Goal: Use online tool/utility

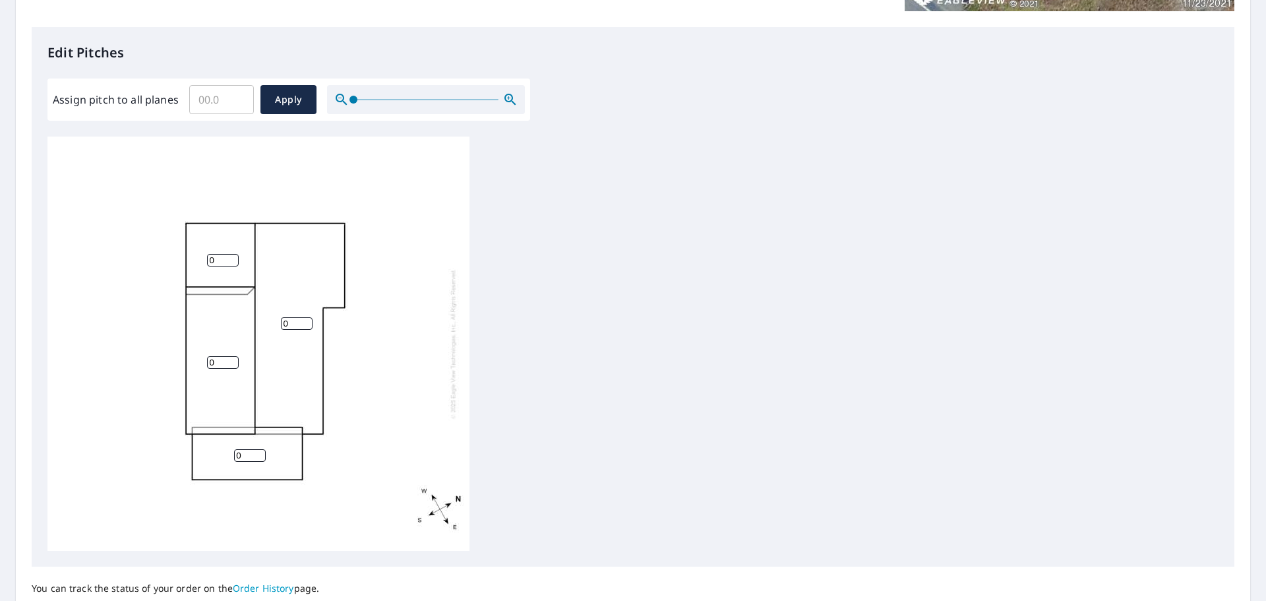
scroll to position [330, 0]
drag, startPoint x: 249, startPoint y: 452, endPoint x: 235, endPoint y: 452, distance: 13.2
type input "4"
click at [235, 452] on input "4" at bounding box center [250, 453] width 32 height 13
click at [230, 356] on input "1" at bounding box center [223, 360] width 32 height 13
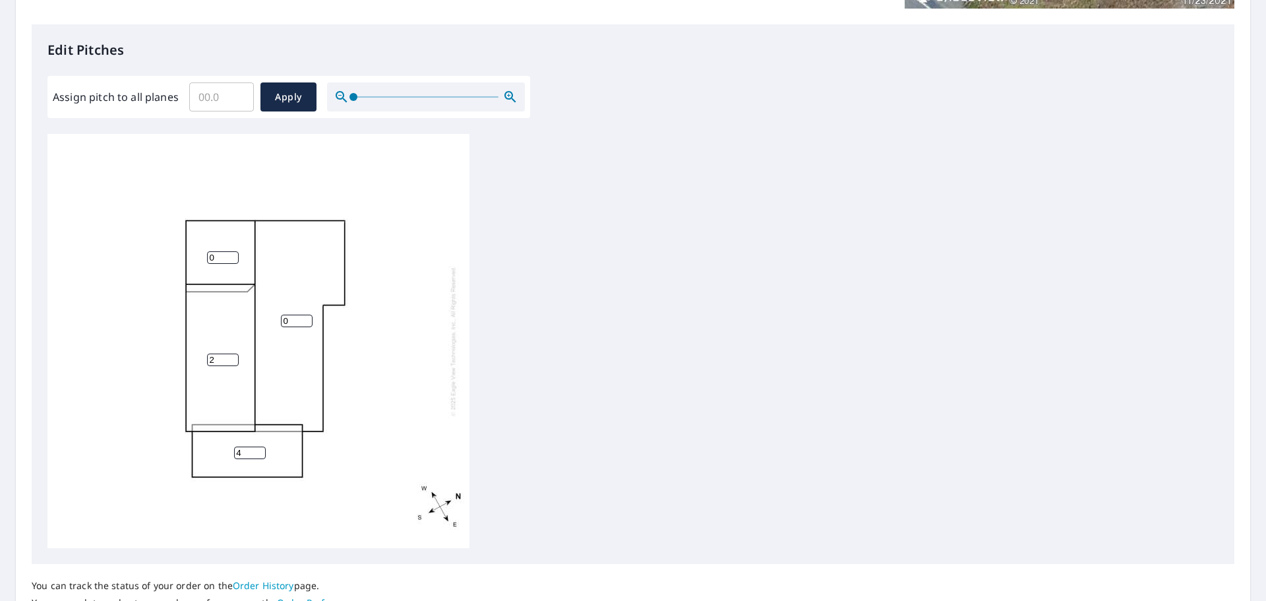
click at [230, 356] on input "2" at bounding box center [223, 360] width 32 height 13
click at [230, 356] on input "3" at bounding box center [223, 360] width 32 height 13
click at [230, 356] on input "4" at bounding box center [223, 360] width 32 height 13
click at [230, 356] on input "5" at bounding box center [223, 360] width 32 height 13
click at [230, 356] on input "6" at bounding box center [223, 360] width 32 height 13
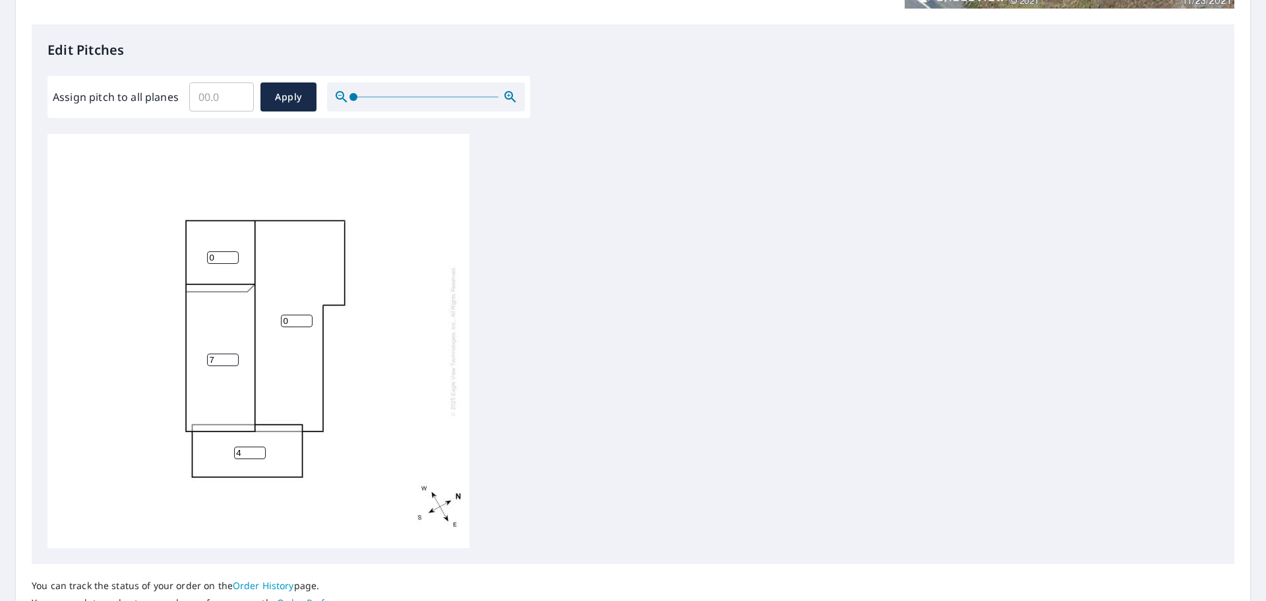
type input "7"
click at [232, 356] on input "7" at bounding box center [223, 360] width 32 height 13
click at [233, 253] on input "1" at bounding box center [223, 257] width 32 height 13
click at [233, 253] on input "2" at bounding box center [223, 257] width 32 height 13
click at [233, 253] on input "3" at bounding box center [223, 257] width 32 height 13
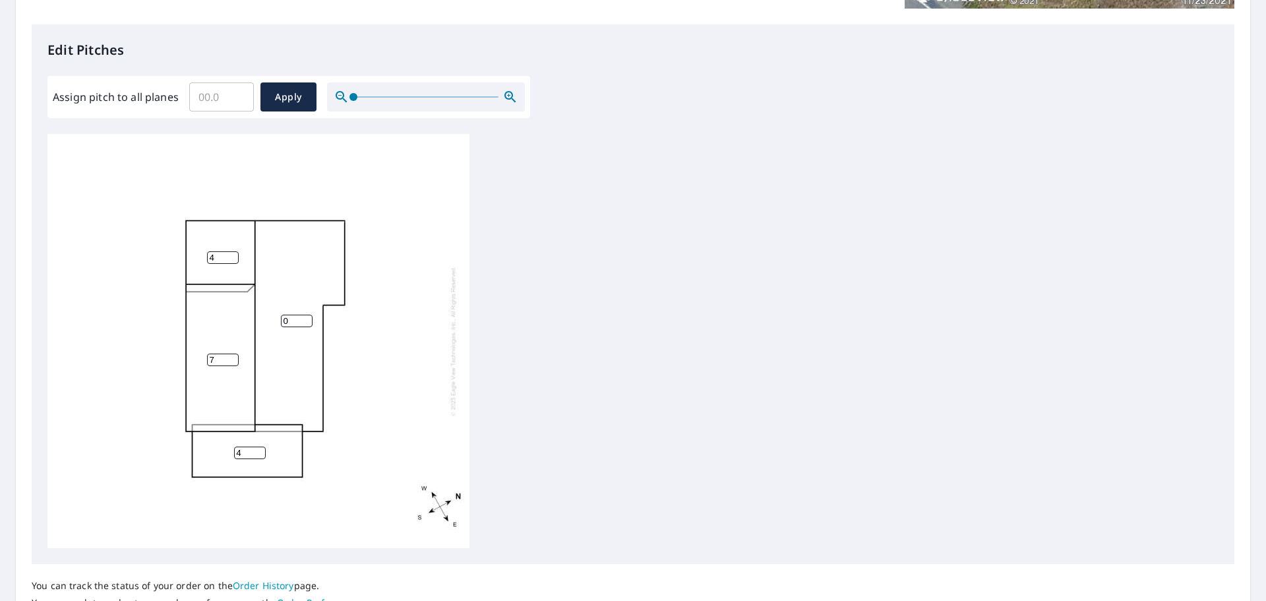
click at [233, 253] on input "4" at bounding box center [223, 257] width 32 height 13
click at [233, 253] on input "5" at bounding box center [223, 257] width 32 height 13
click at [233, 253] on input "6" at bounding box center [223, 257] width 32 height 13
click at [233, 253] on input "7" at bounding box center [223, 257] width 32 height 13
type input "8"
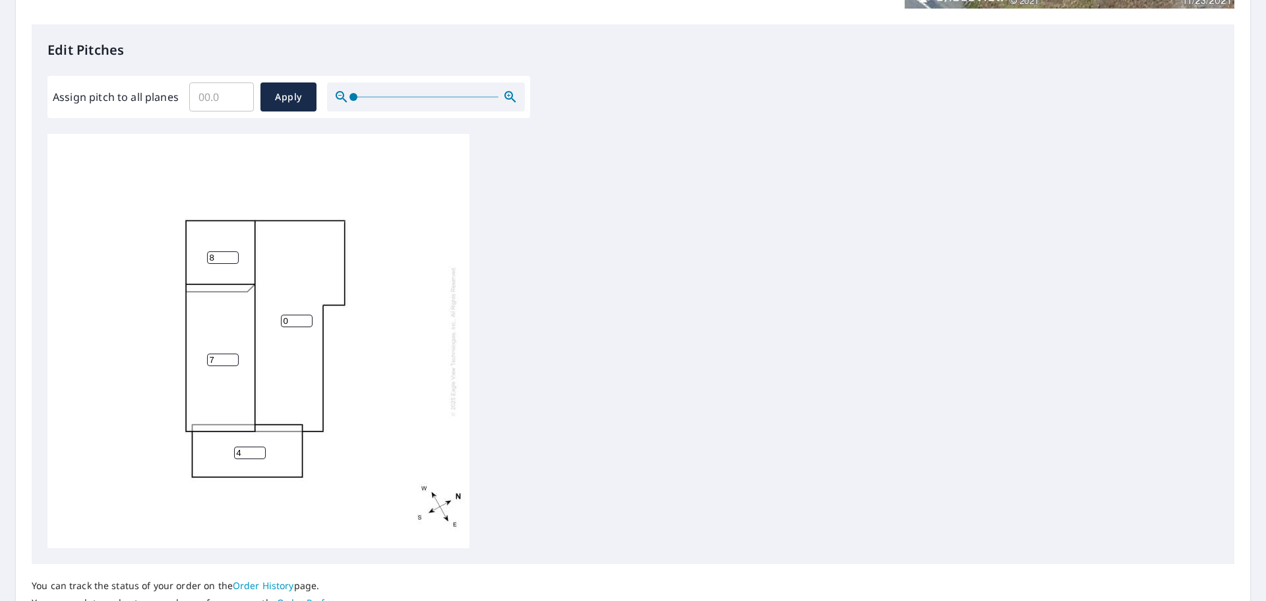
click at [233, 253] on input "8" at bounding box center [223, 257] width 32 height 13
click at [307, 317] on input "1" at bounding box center [297, 321] width 32 height 13
click at [307, 317] on input "2" at bounding box center [297, 321] width 32 height 13
click at [307, 317] on input "3" at bounding box center [297, 321] width 32 height 13
click at [307, 317] on input "4" at bounding box center [297, 321] width 32 height 13
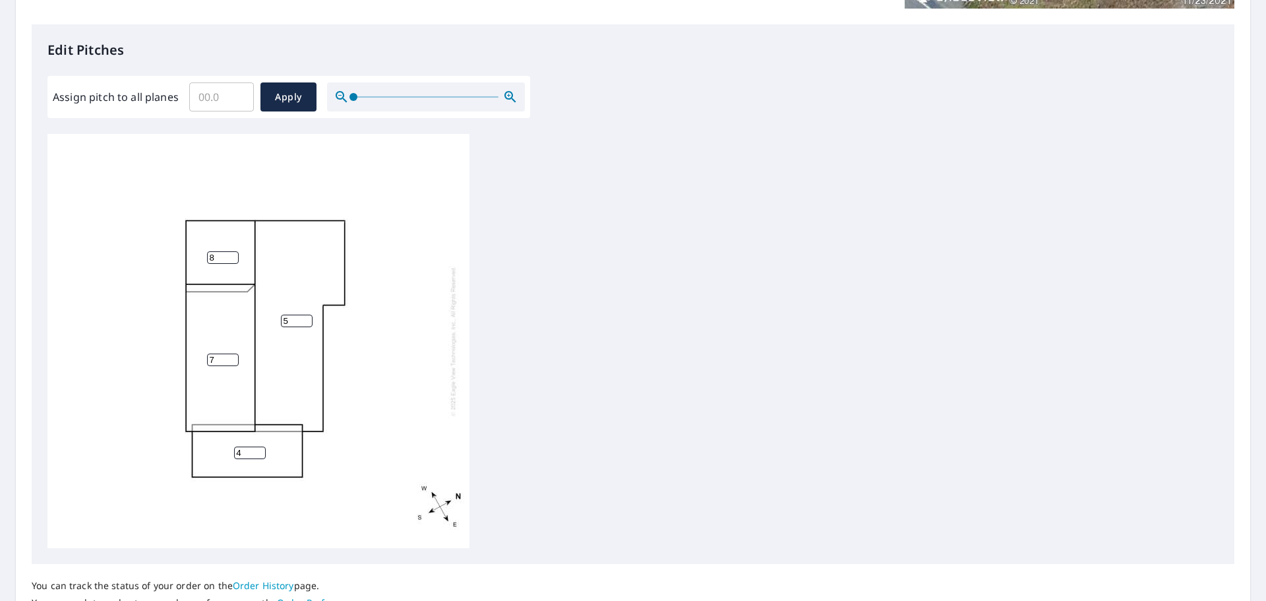
click at [307, 317] on input "5" at bounding box center [297, 321] width 32 height 13
click at [307, 317] on input "6" at bounding box center [297, 321] width 32 height 13
click at [307, 317] on input "7" at bounding box center [297, 321] width 32 height 13
type input "8"
click at [307, 317] on input "8" at bounding box center [297, 321] width 32 height 13
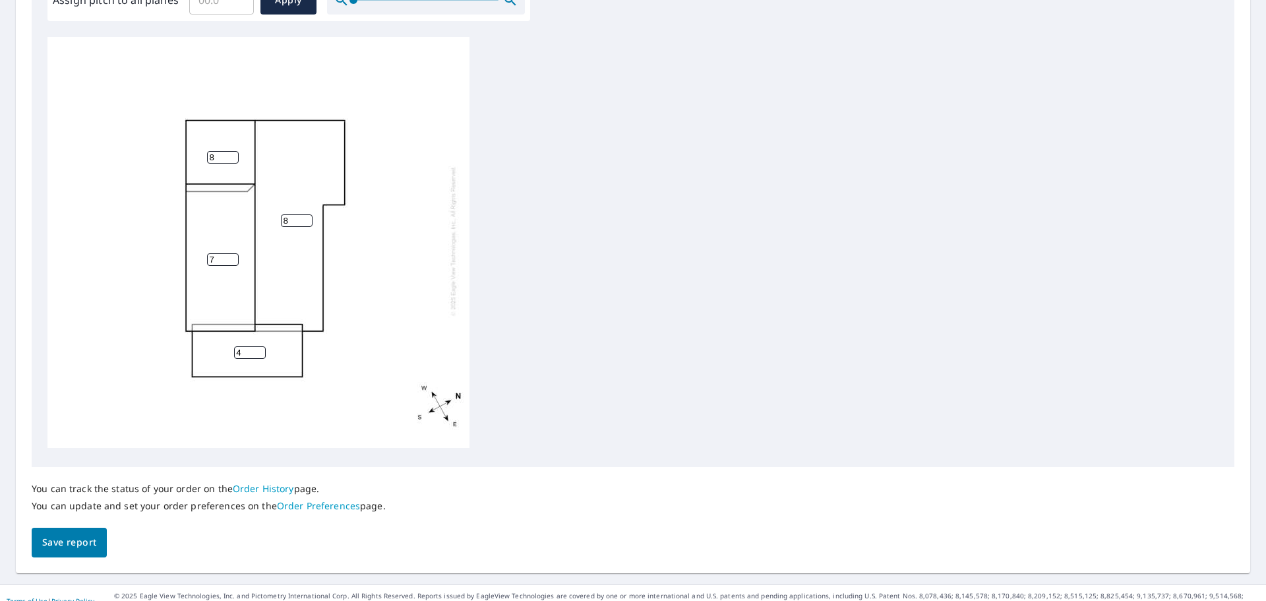
scroll to position [443, 0]
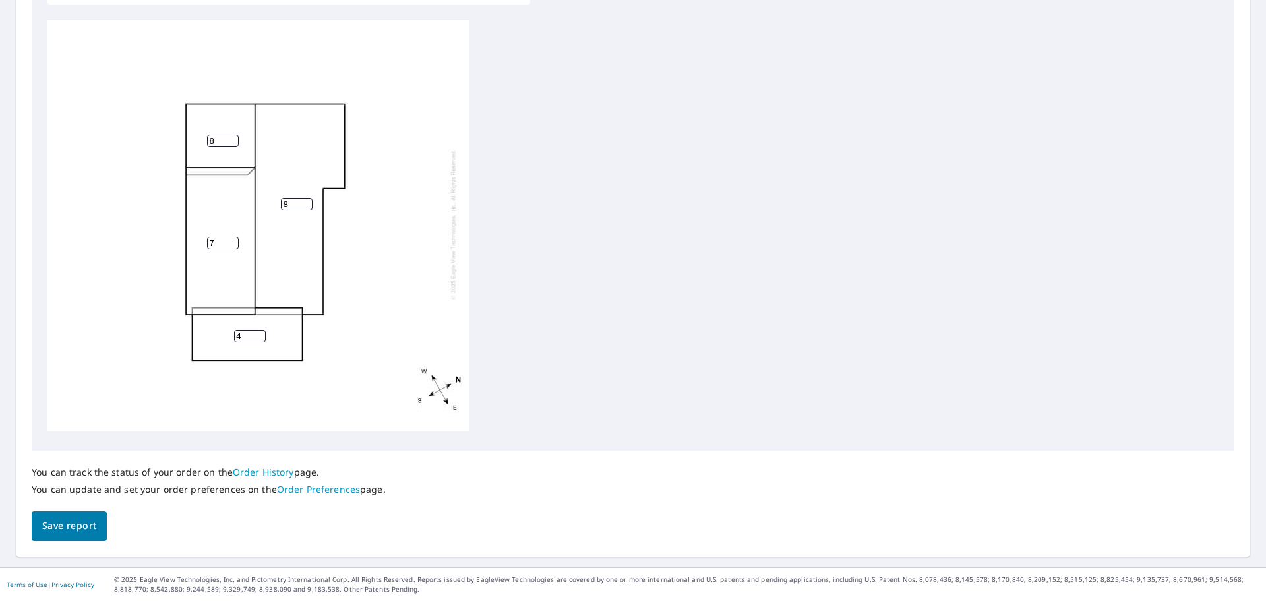
click at [61, 530] on span "Save report" at bounding box center [69, 526] width 54 height 16
click at [71, 517] on button "Save report" at bounding box center [69, 527] width 75 height 30
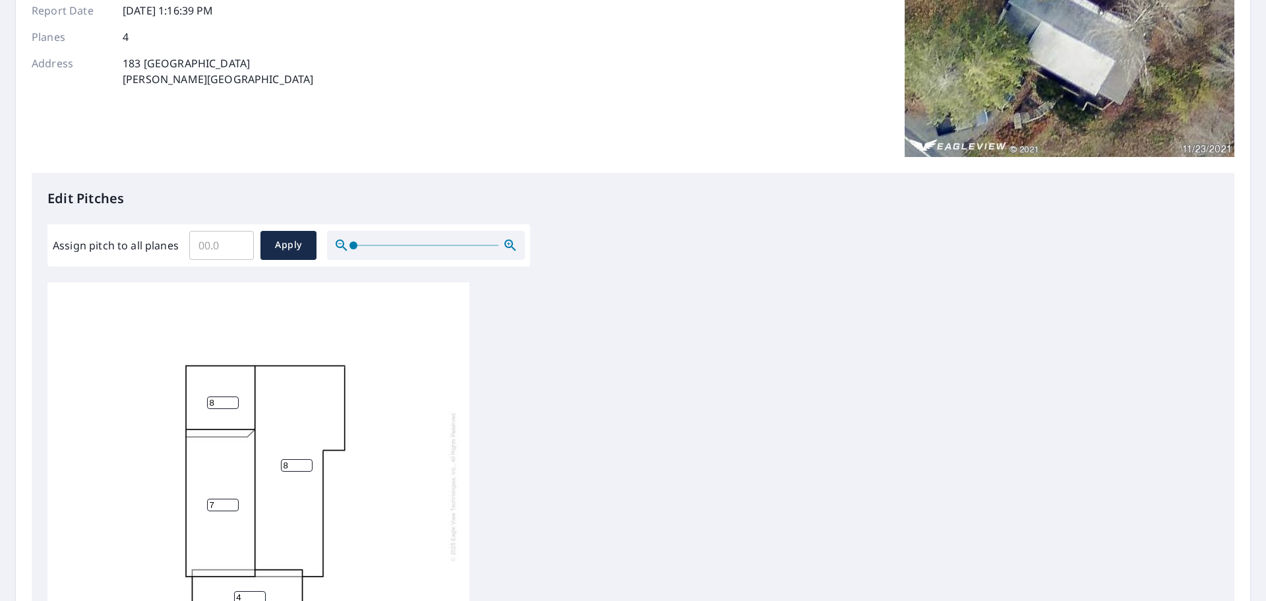
scroll to position [0, 0]
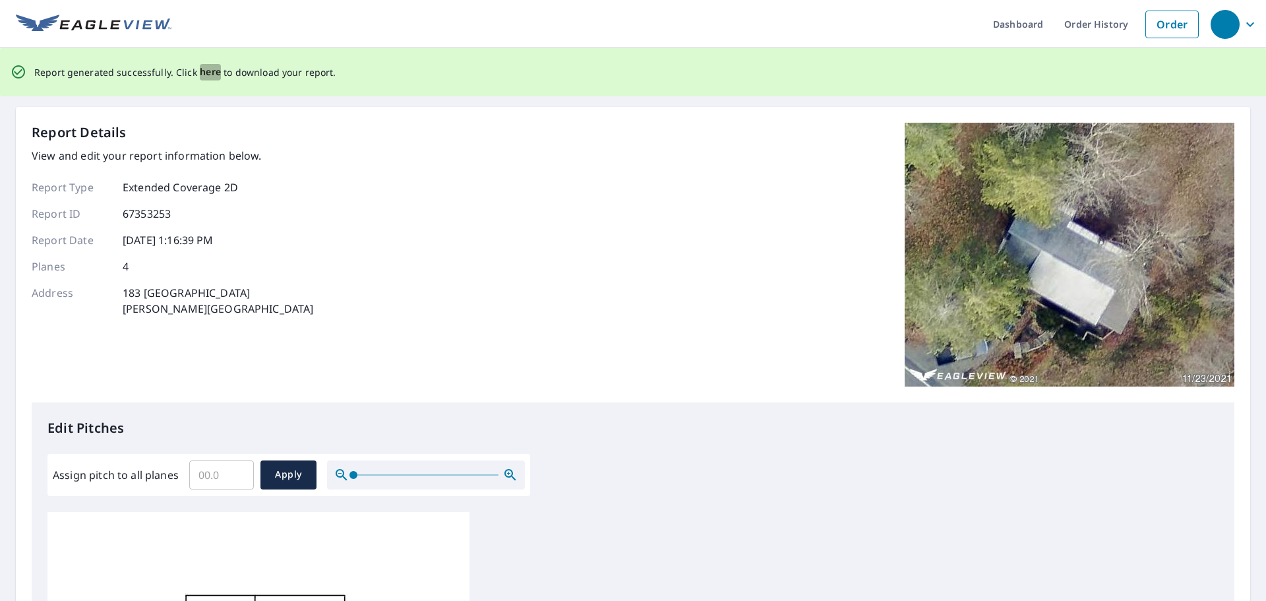
click at [200, 71] on span "here" at bounding box center [211, 72] width 22 height 16
